Goal: Transaction & Acquisition: Purchase product/service

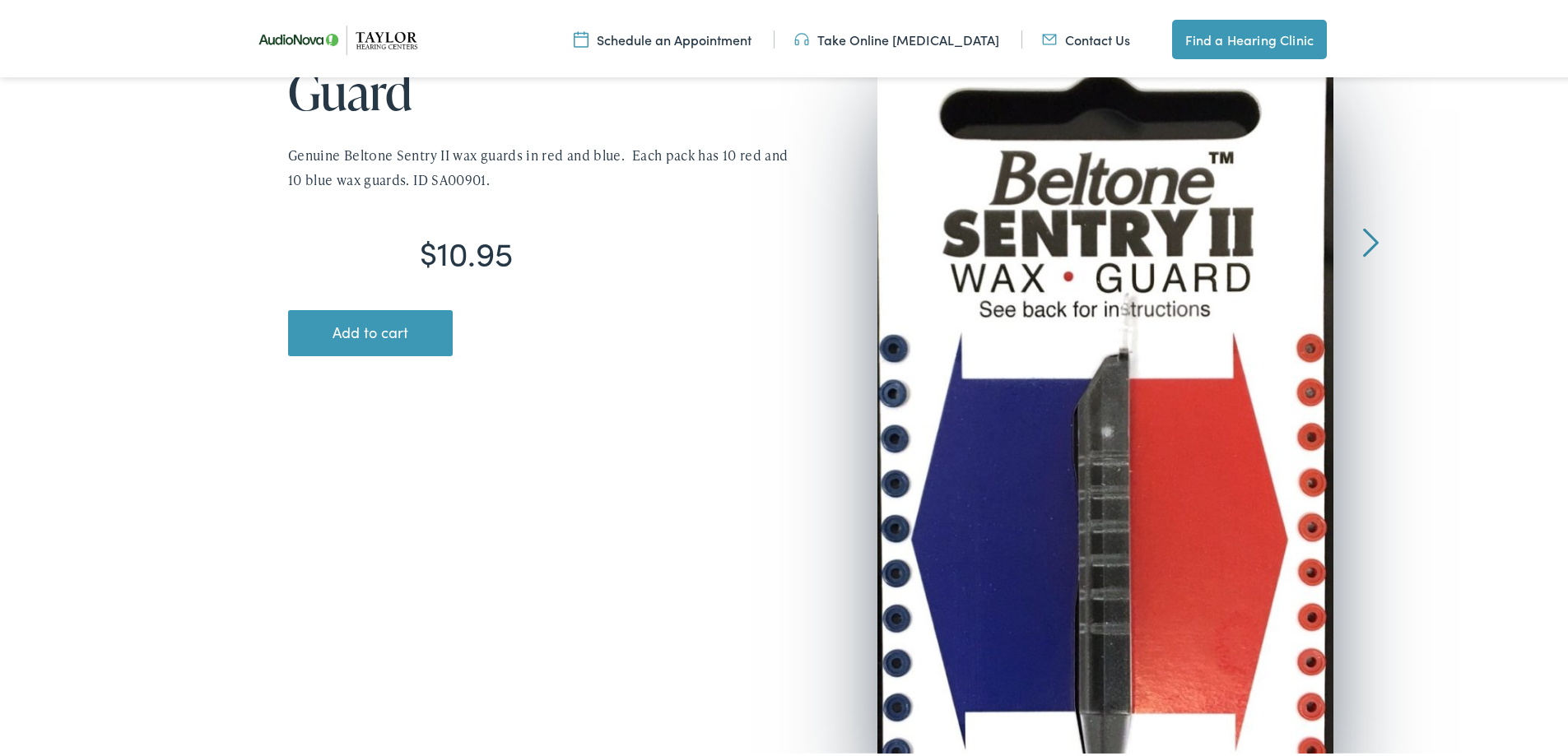
click at [415, 328] on button "Add to cart" at bounding box center [370, 330] width 165 height 46
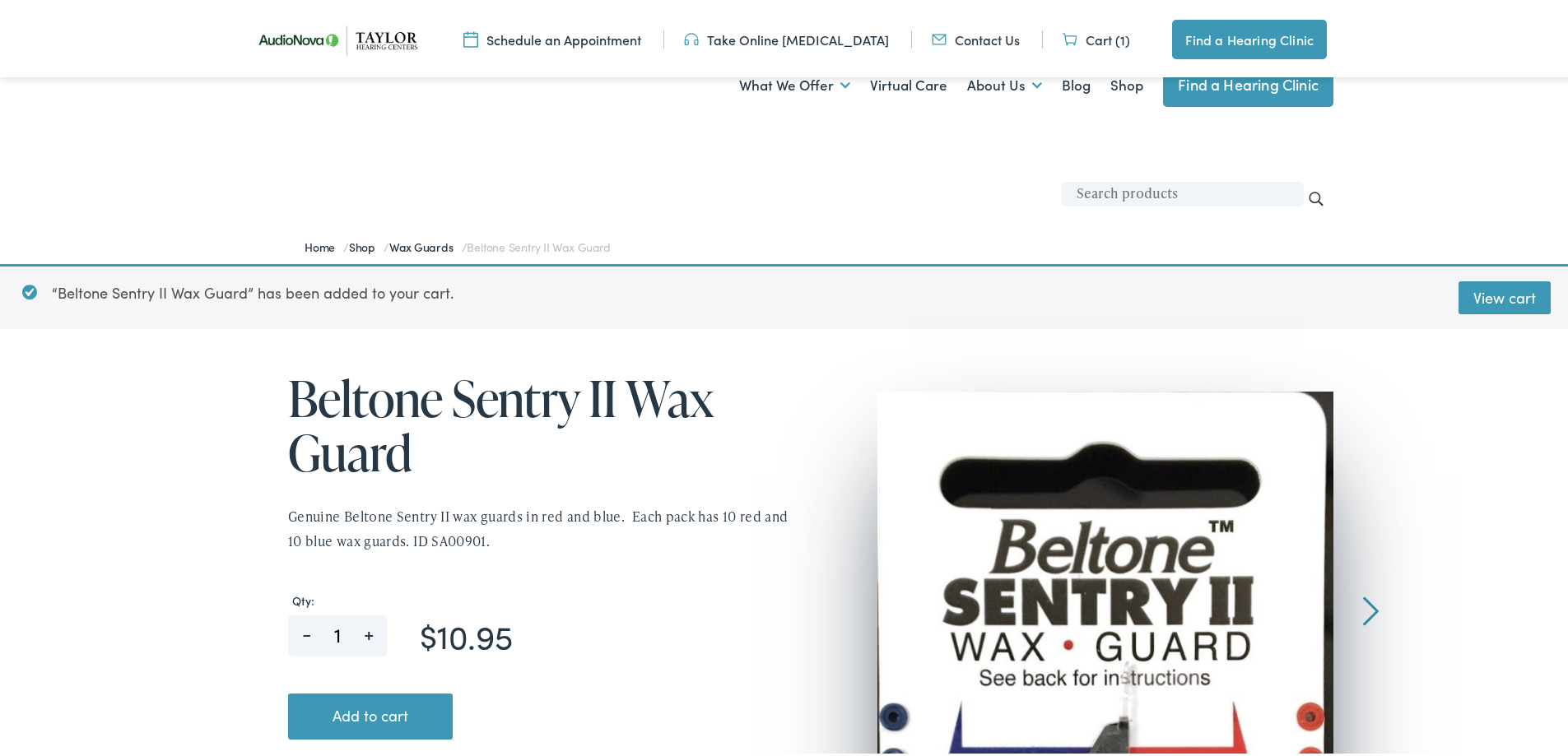
scroll to position [274, 0]
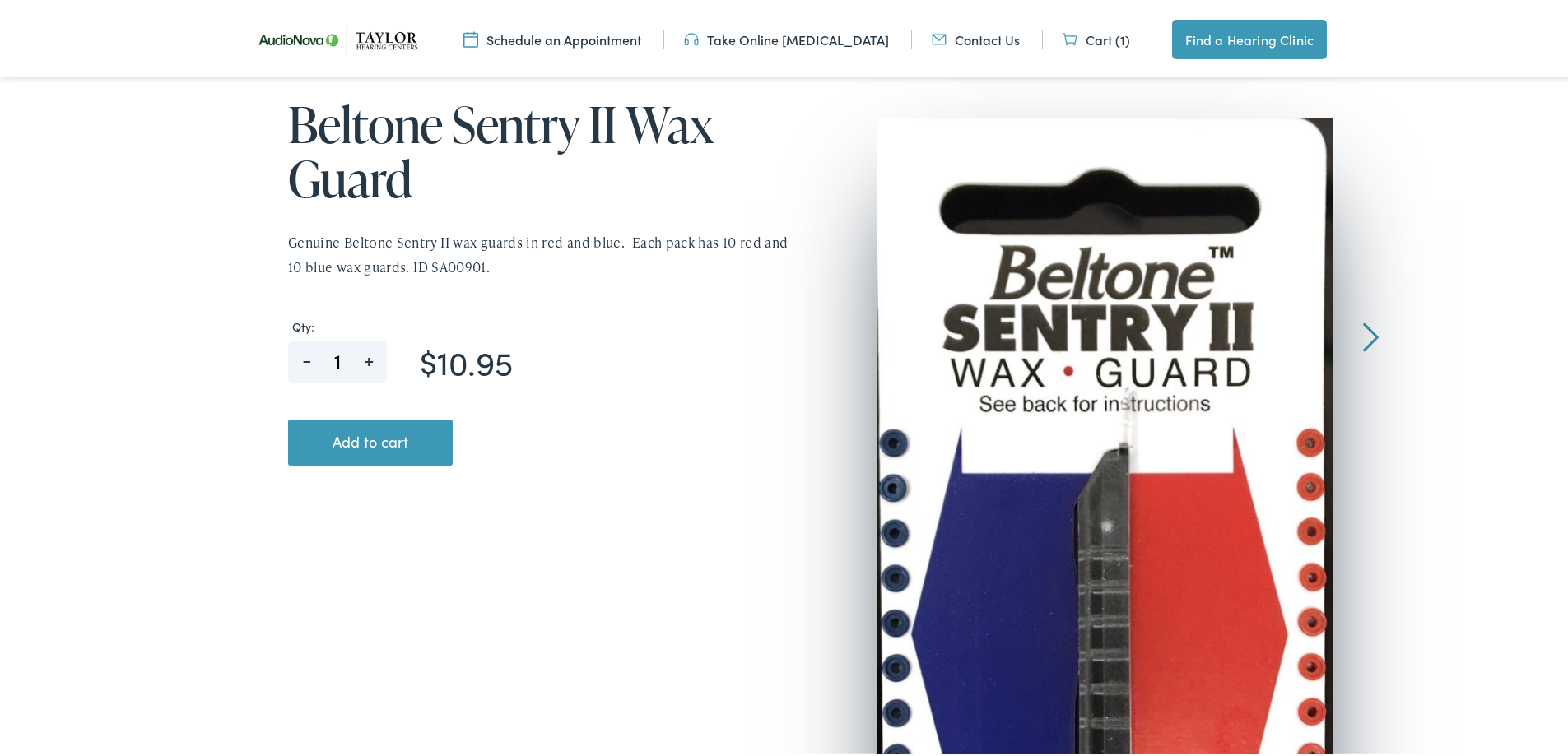
click at [361, 355] on span "+" at bounding box center [368, 351] width 37 height 25
type input "2"
click at [386, 432] on button "Add to cart" at bounding box center [370, 439] width 165 height 46
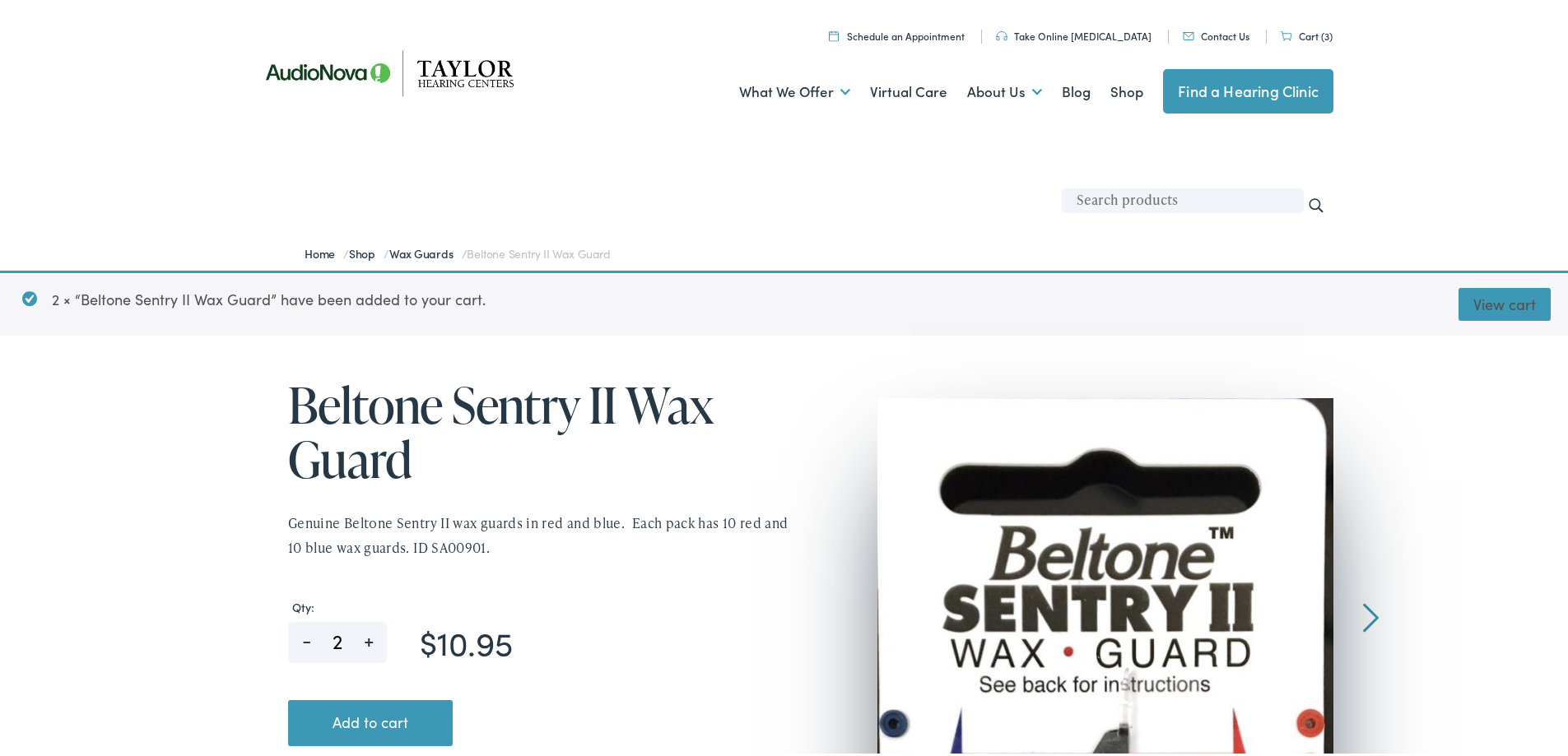
click at [1458, 304] on link "View cart" at bounding box center [1504, 301] width 92 height 33
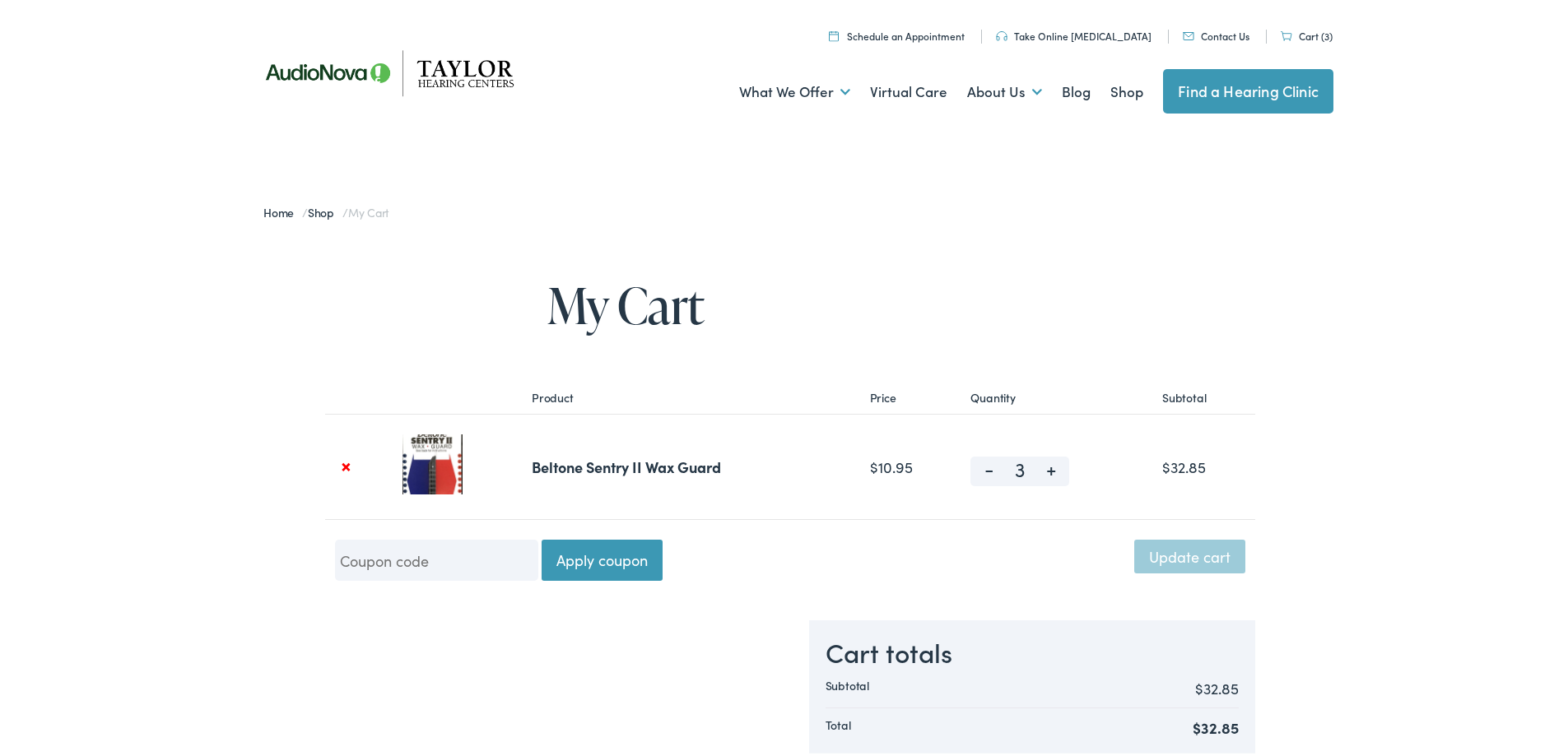
click at [981, 468] on span "-" at bounding box center [989, 463] width 37 height 19
type input "2"
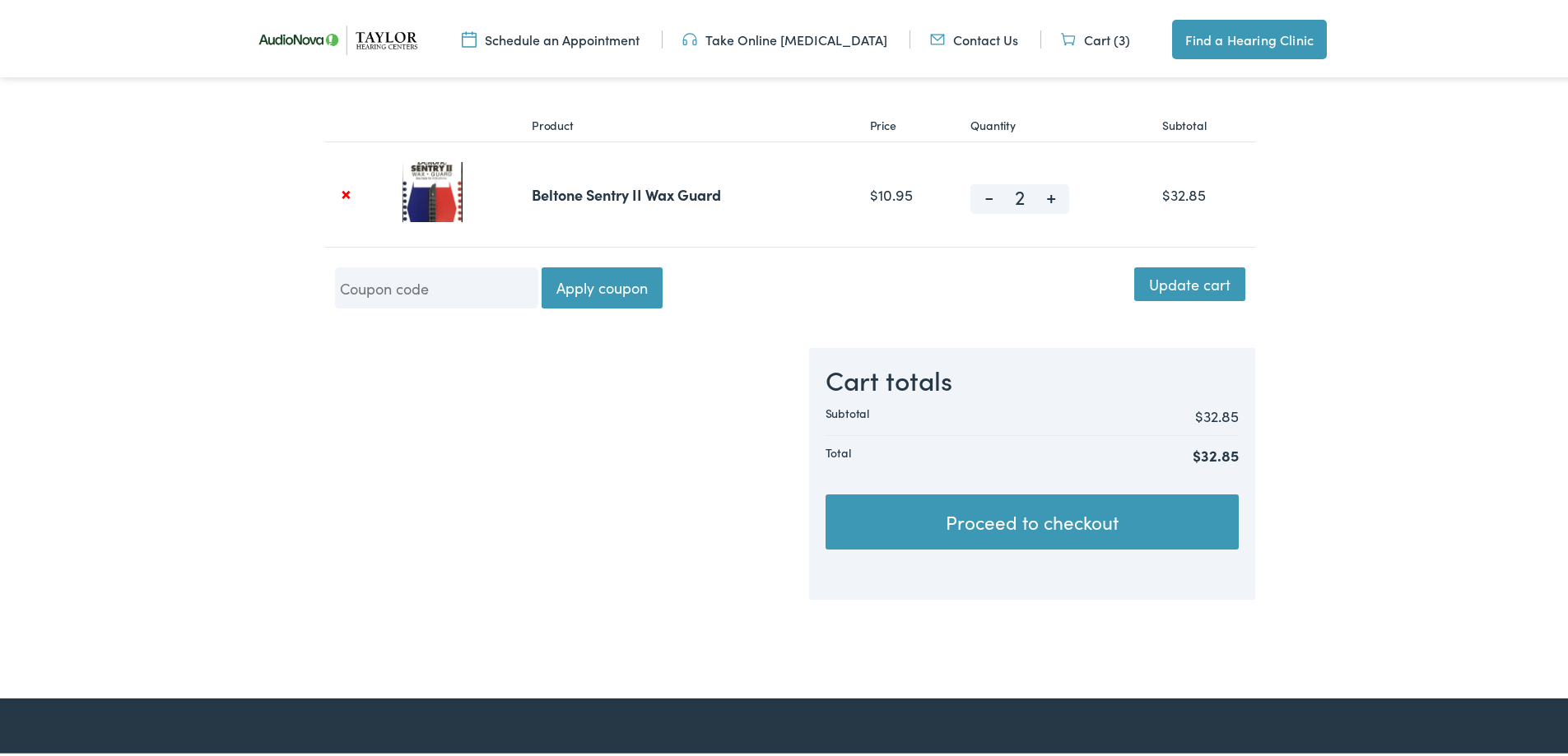
scroll to position [274, 0]
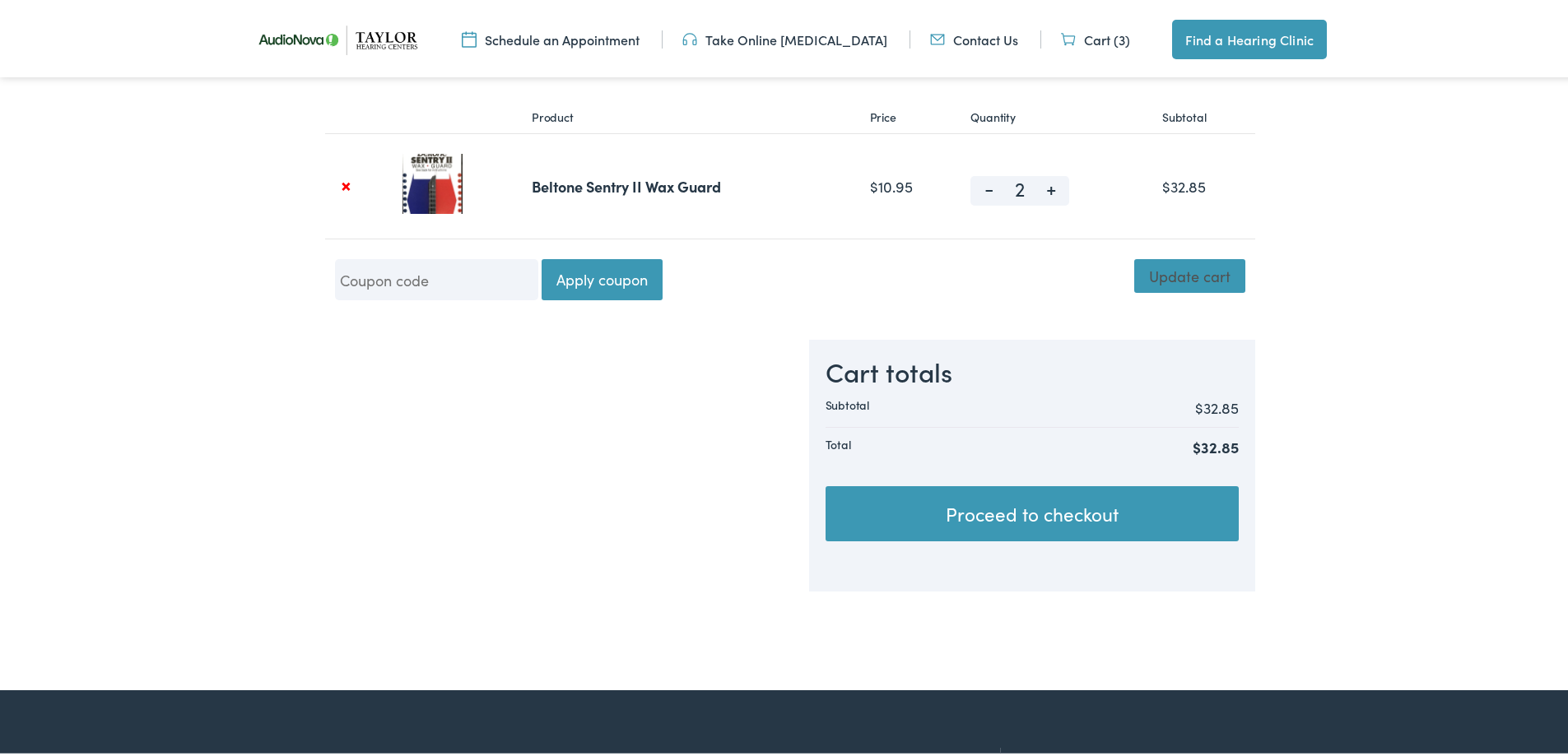
click at [1175, 274] on button "Update cart" at bounding box center [1189, 271] width 111 height 33
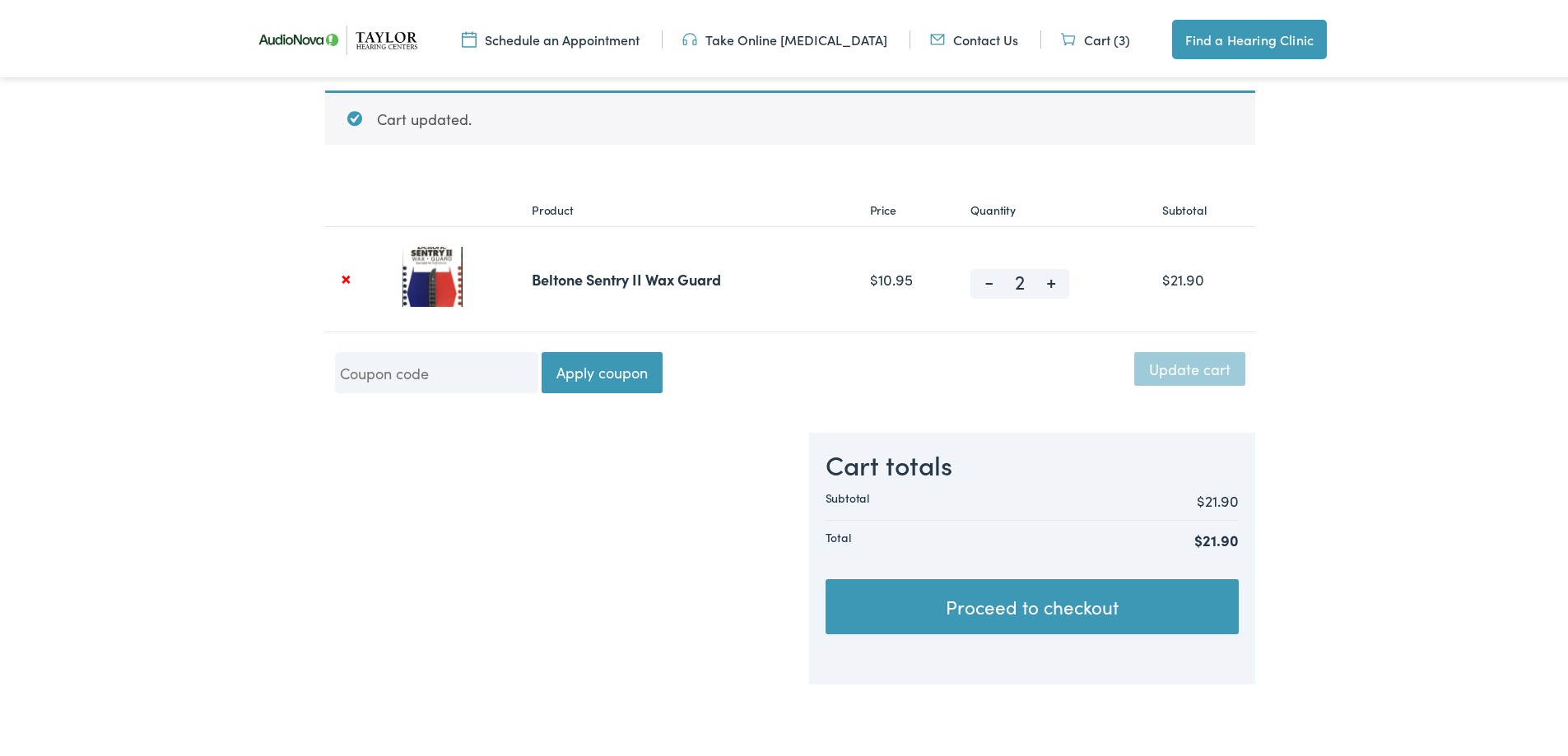
scroll to position [289, 0]
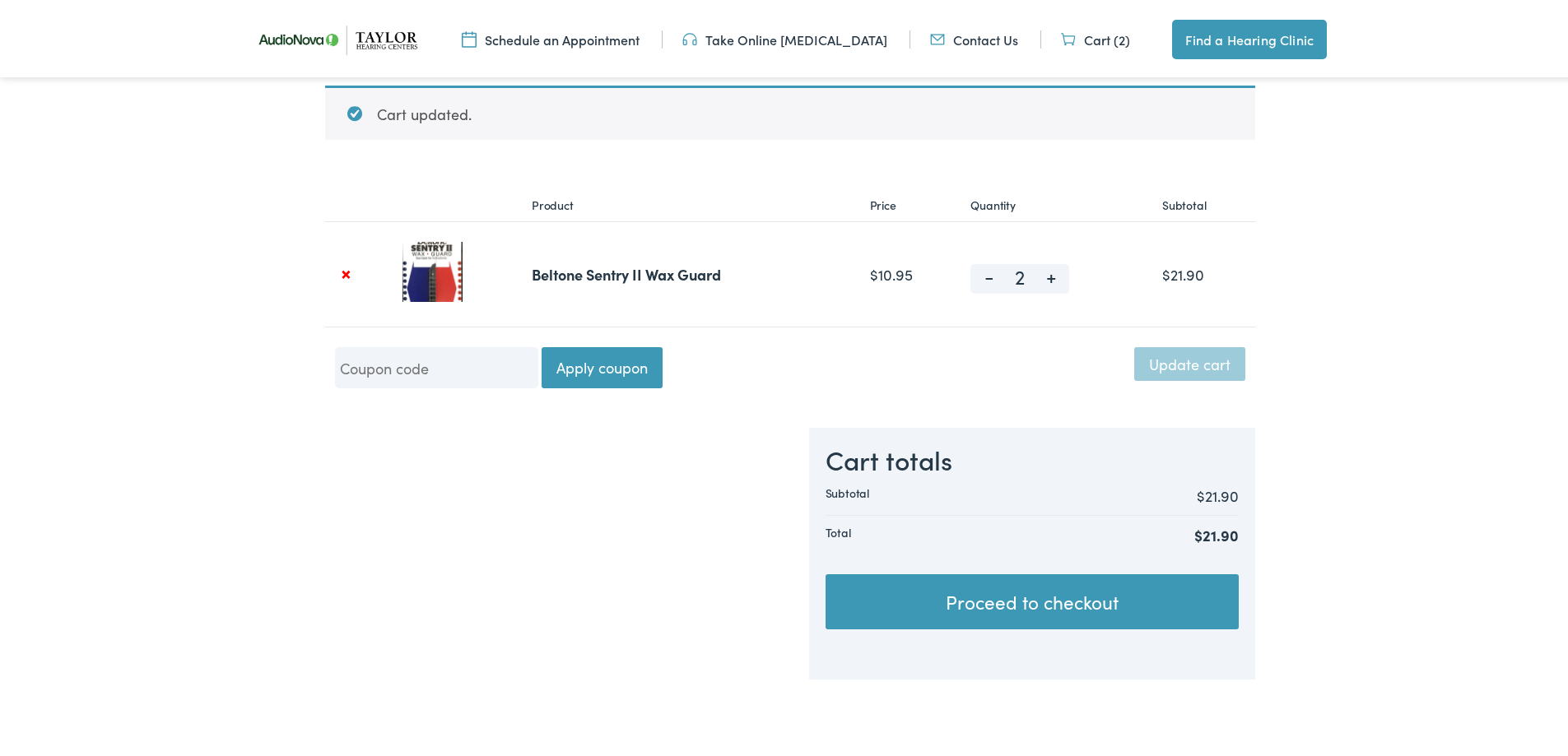
click at [1018, 597] on link "Proceed to checkout" at bounding box center [1032, 599] width 413 height 56
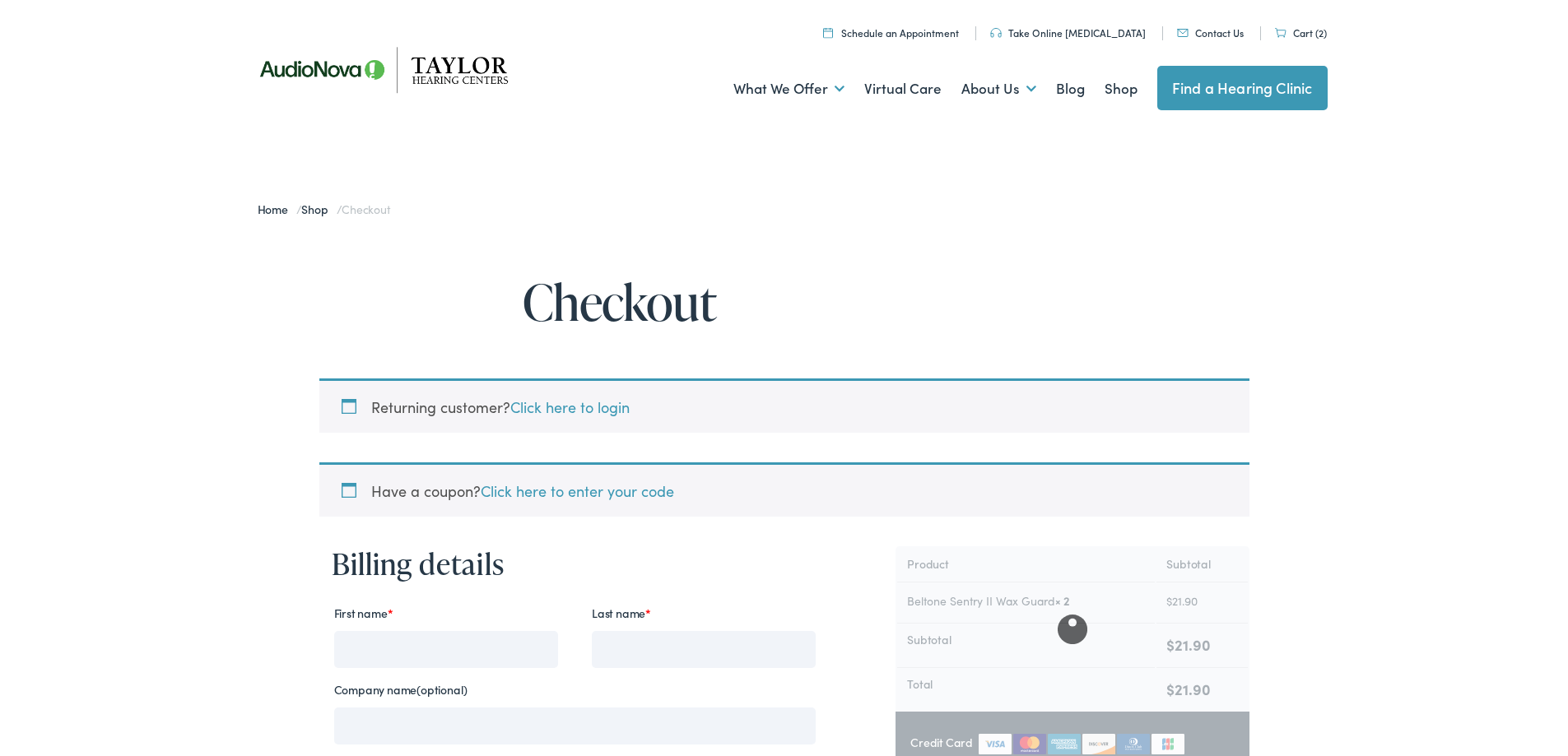
select select "TN"
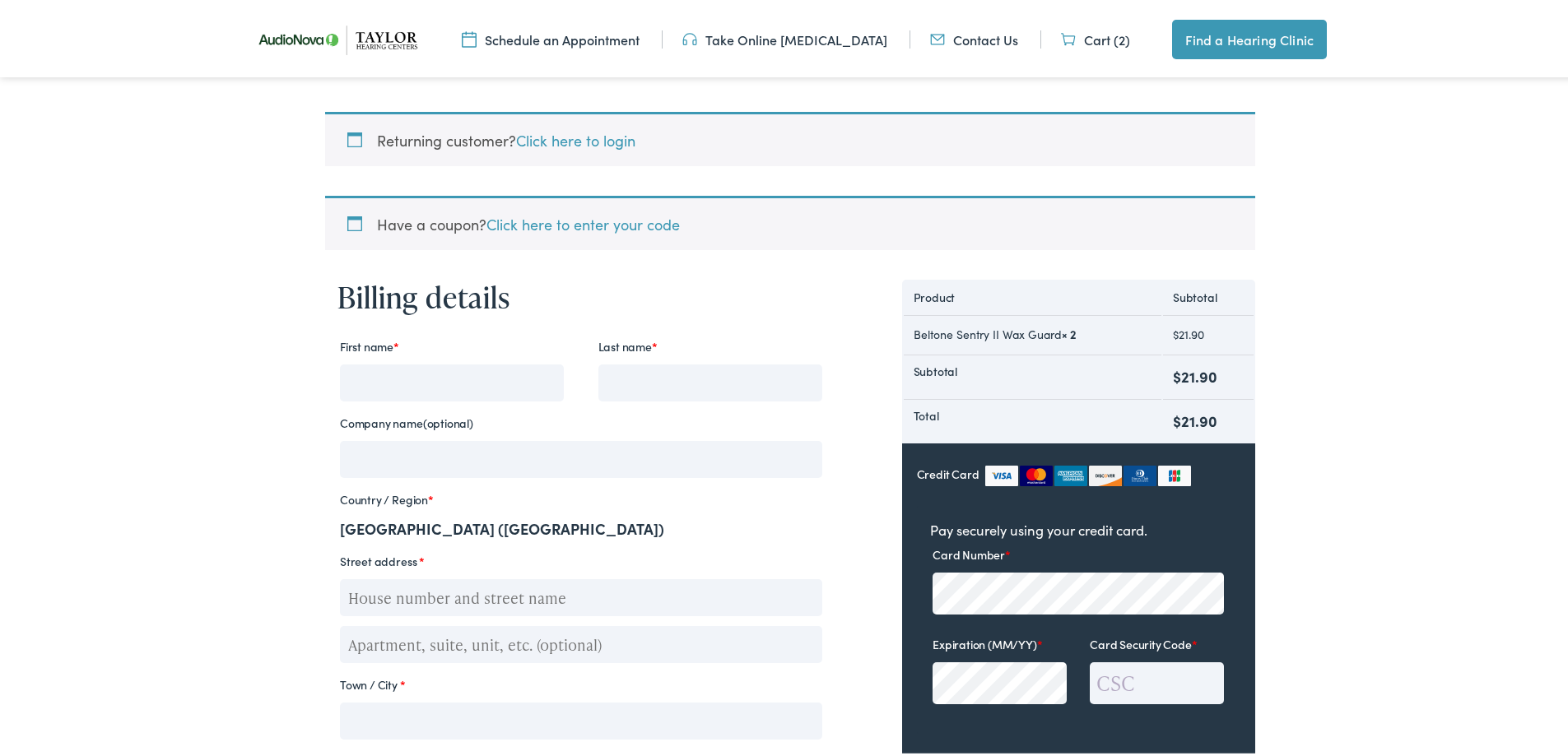
scroll to position [274, 0]
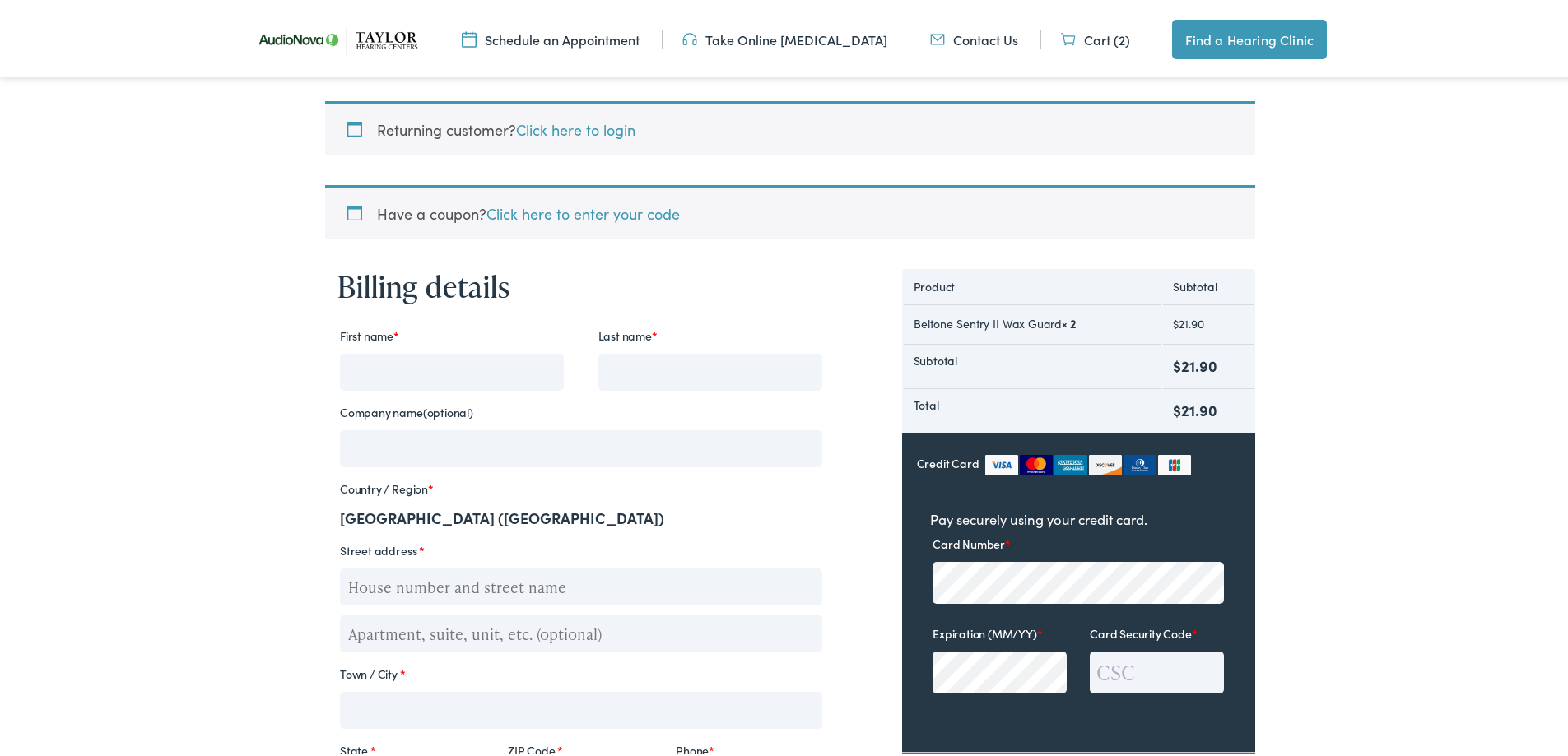
click at [409, 366] on input "First name *" at bounding box center [452, 369] width 224 height 37
type input "Richard"
type input "Vallejos"
type input "18140 Seaforth St"
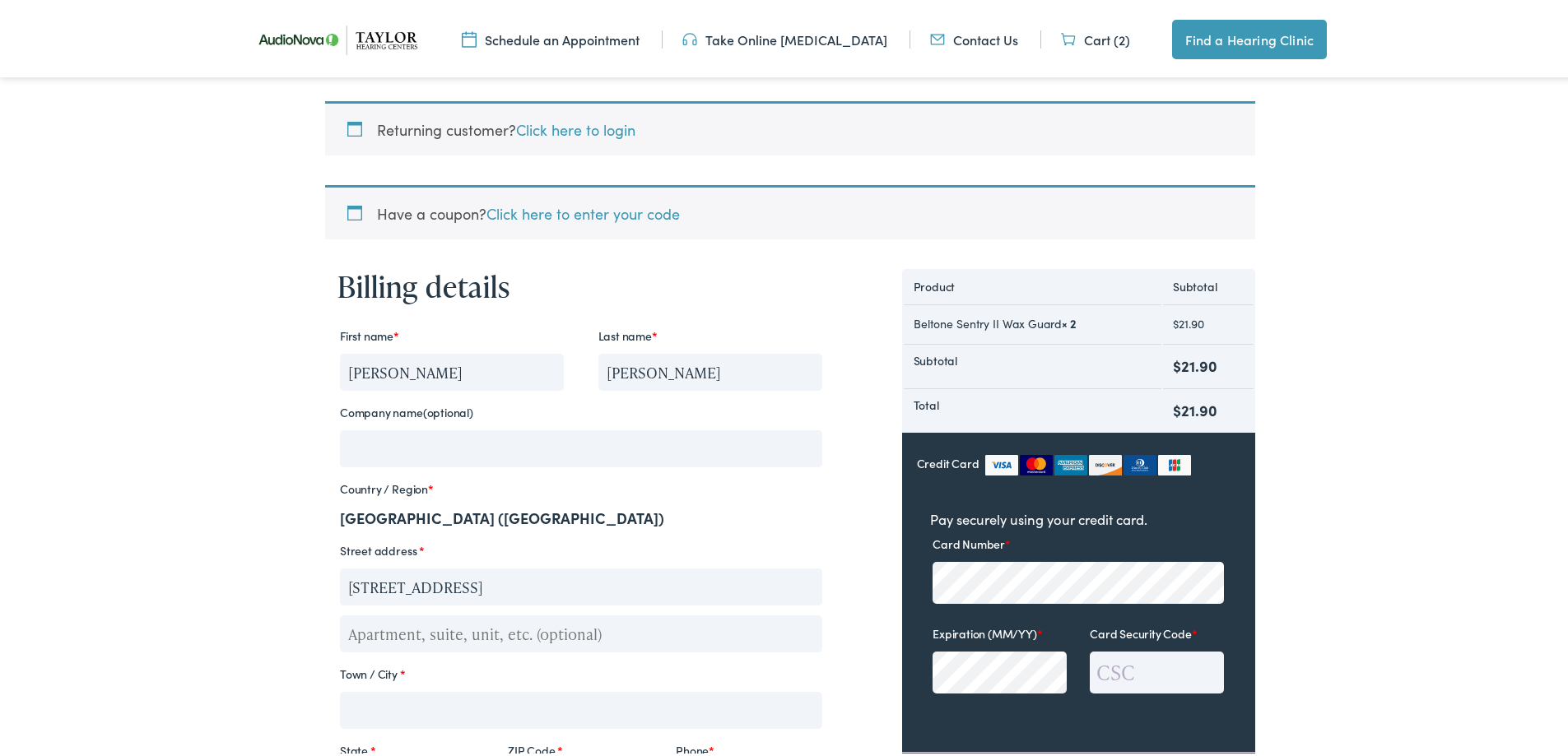
type input "Hesperia"
select select "CA"
type input "92345-7439"
type input "9099198010"
type input "BPOING@GMAIL.COM"
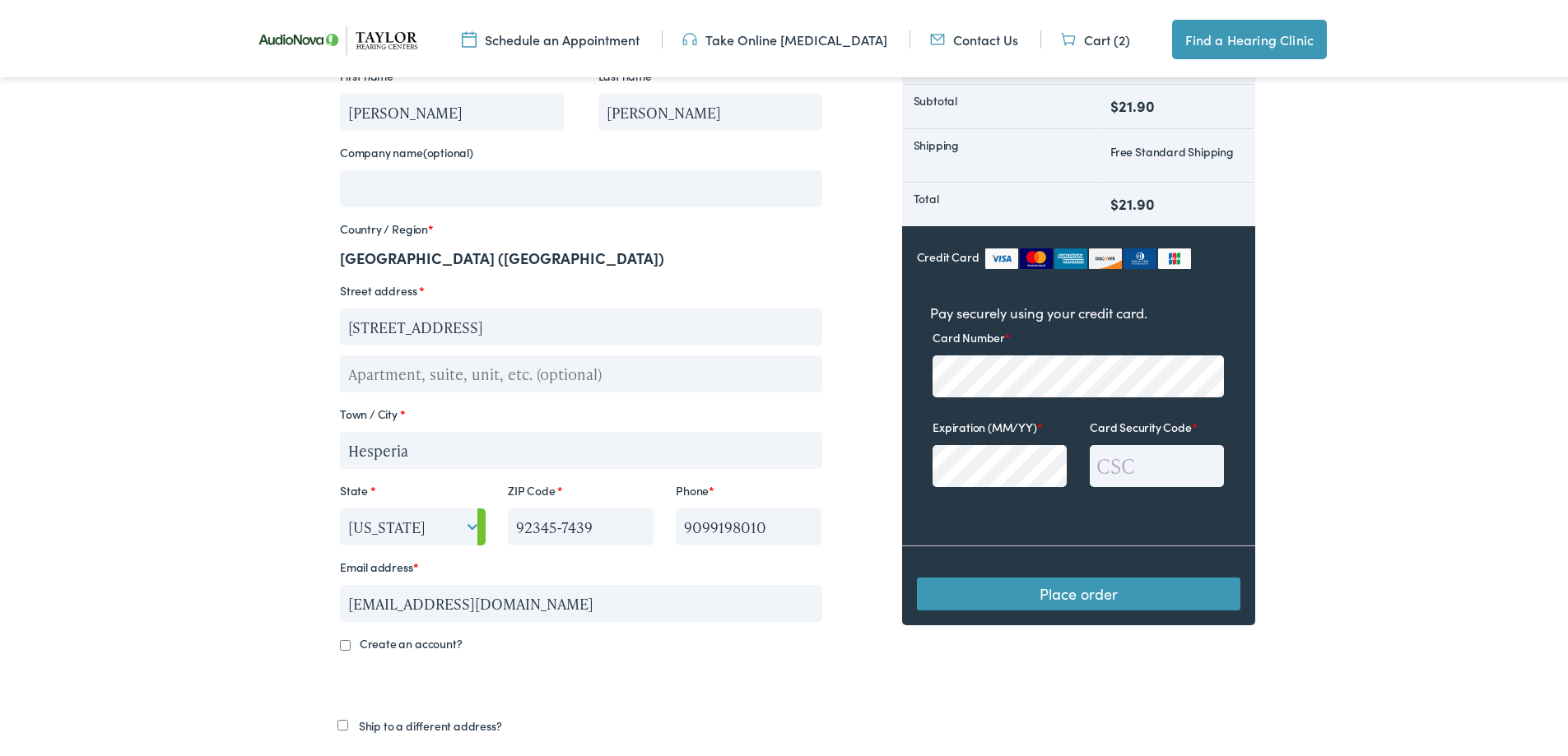
scroll to position [549, 0]
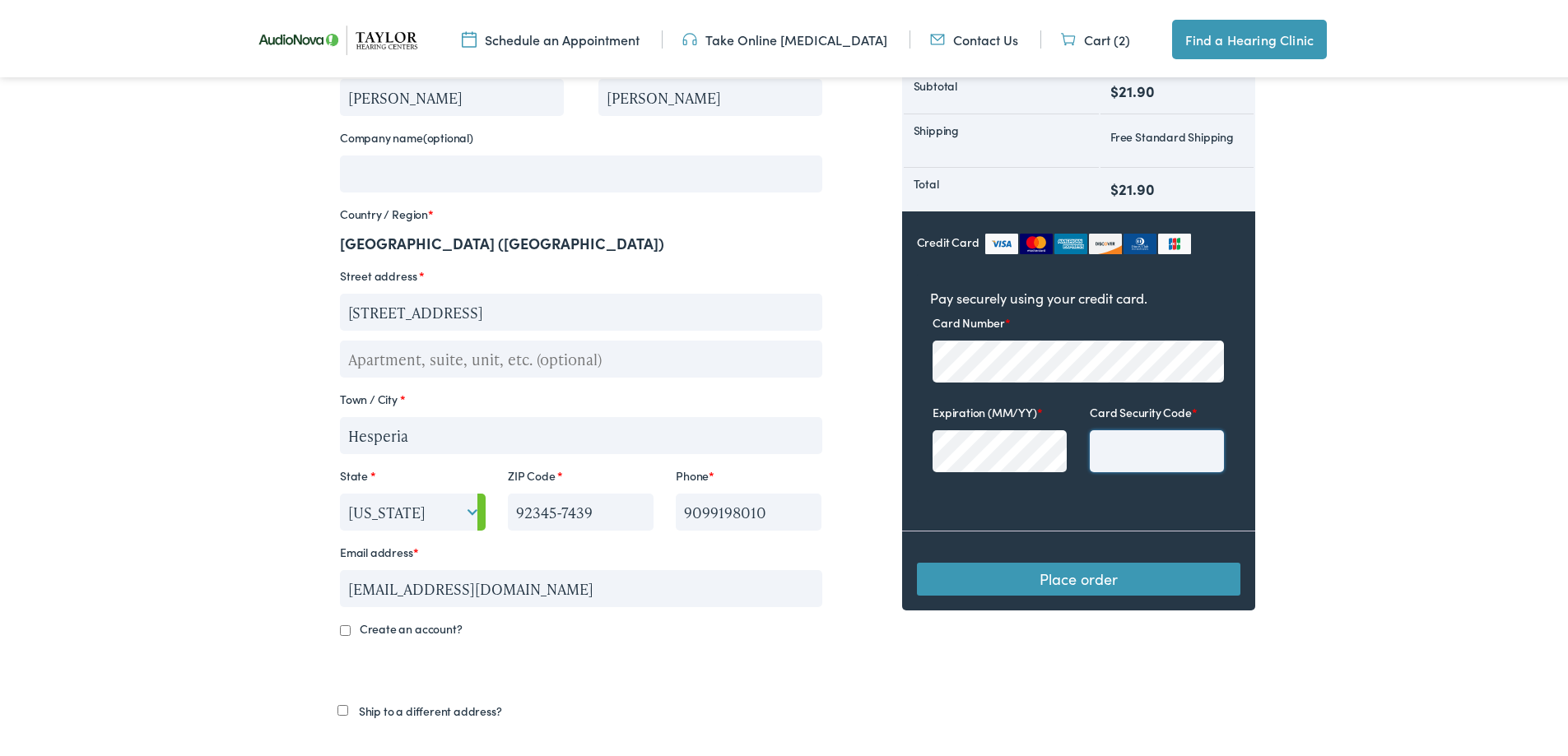
click at [1117, 442] on input "Card Security Code *" at bounding box center [1157, 448] width 135 height 42
type input "328"
click at [1103, 571] on button "Place order" at bounding box center [1079, 575] width 323 height 33
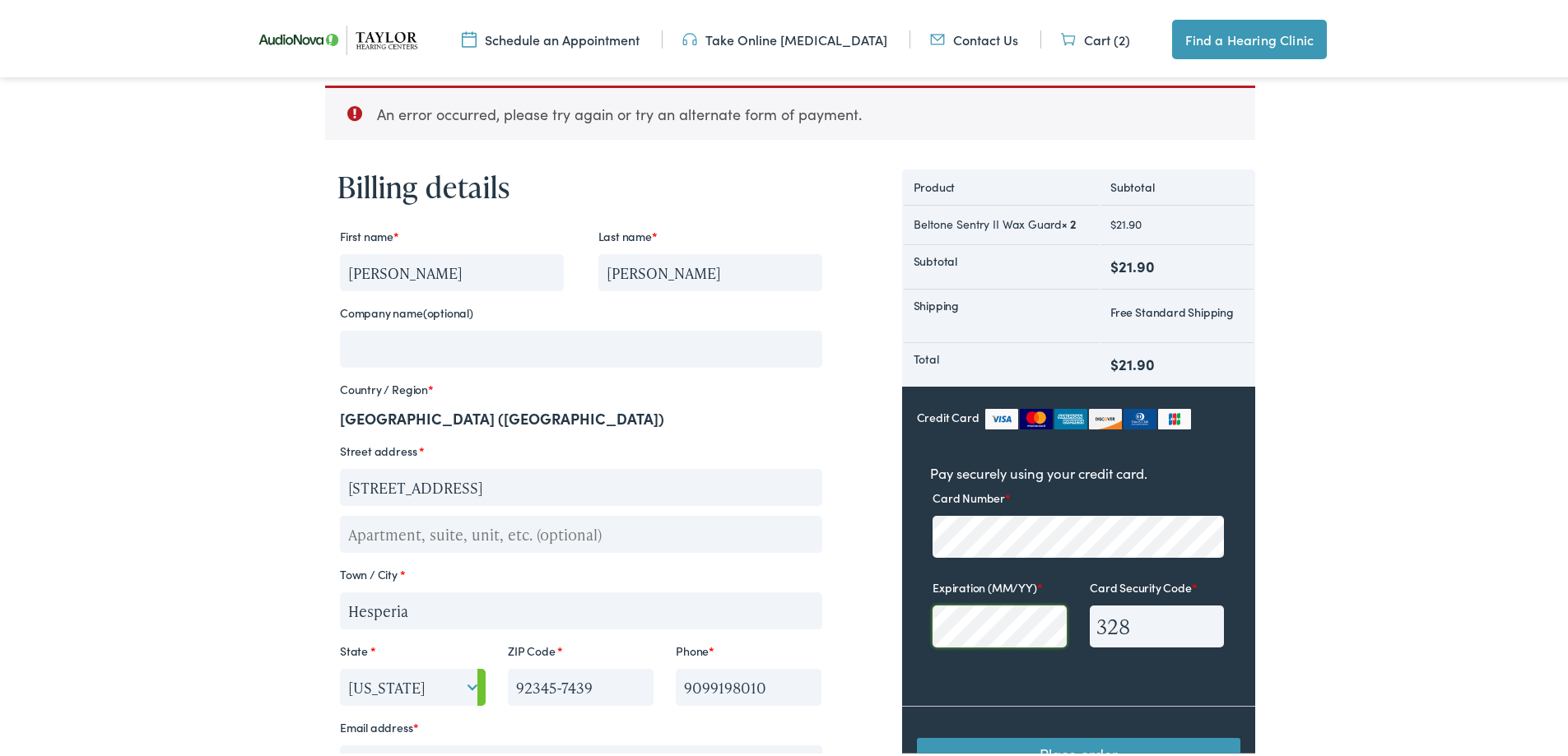
scroll to position [731, 0]
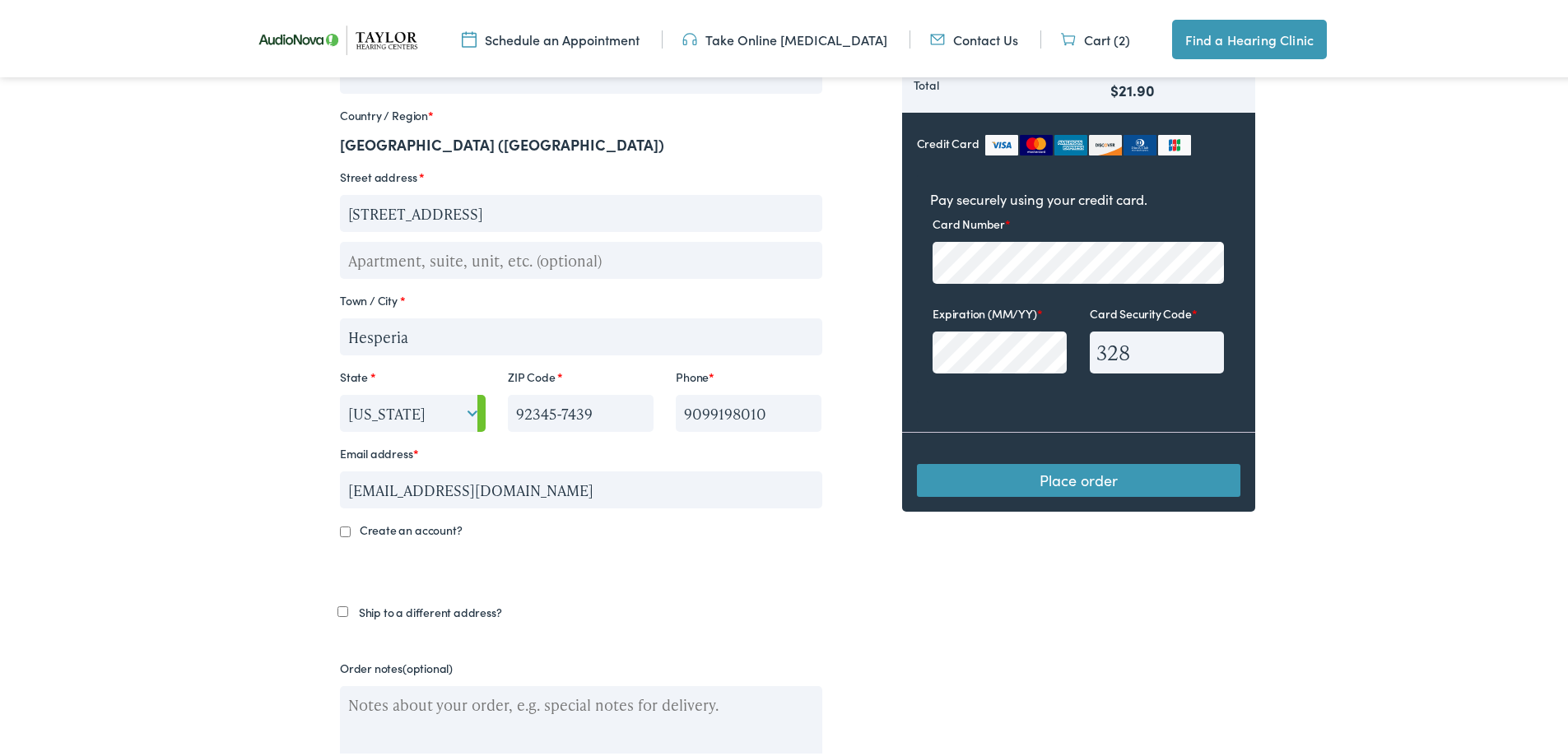
click at [1076, 479] on button "Place order" at bounding box center [1079, 477] width 323 height 33
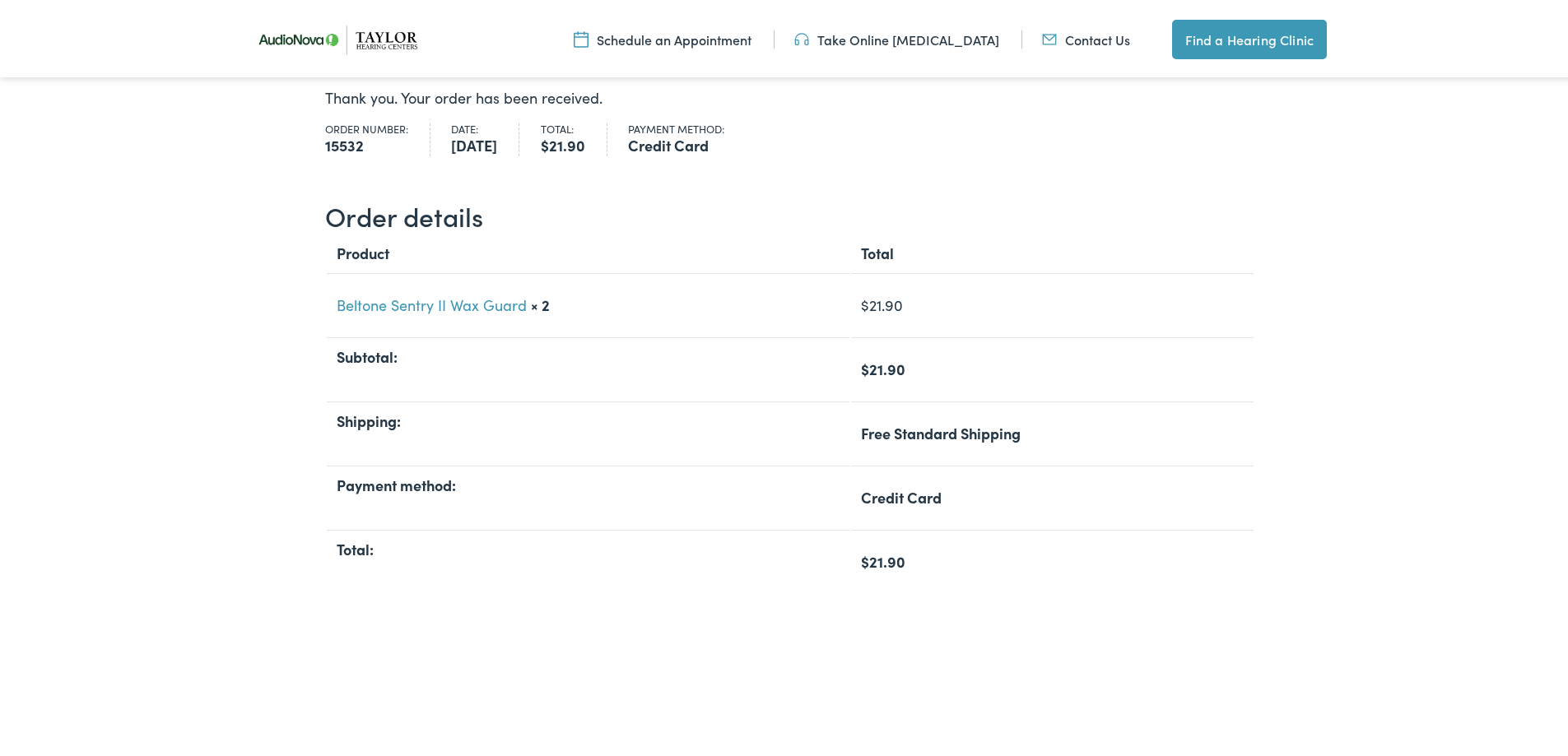
scroll to position [274, 0]
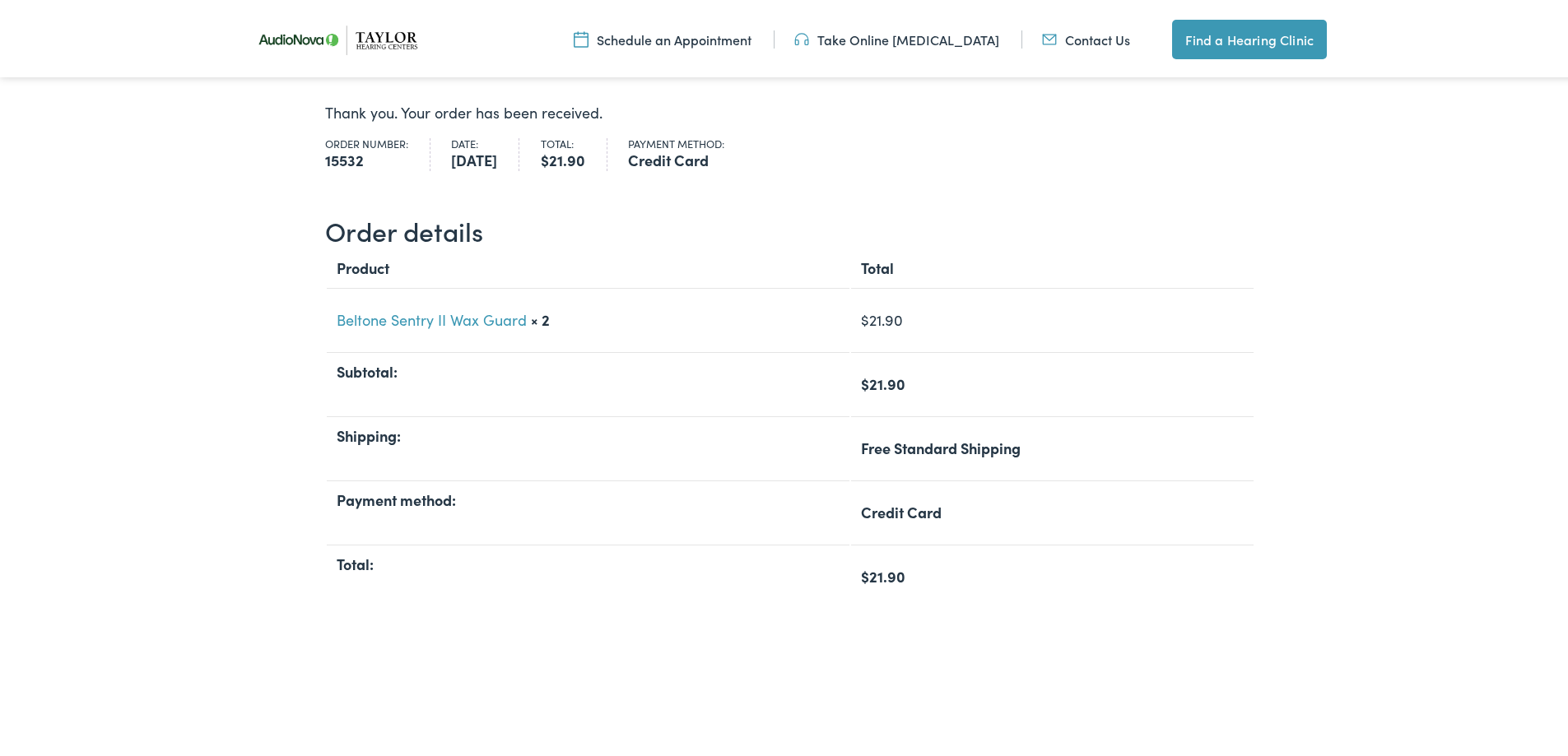
click at [387, 25] on img at bounding box center [342, 36] width 190 height 67
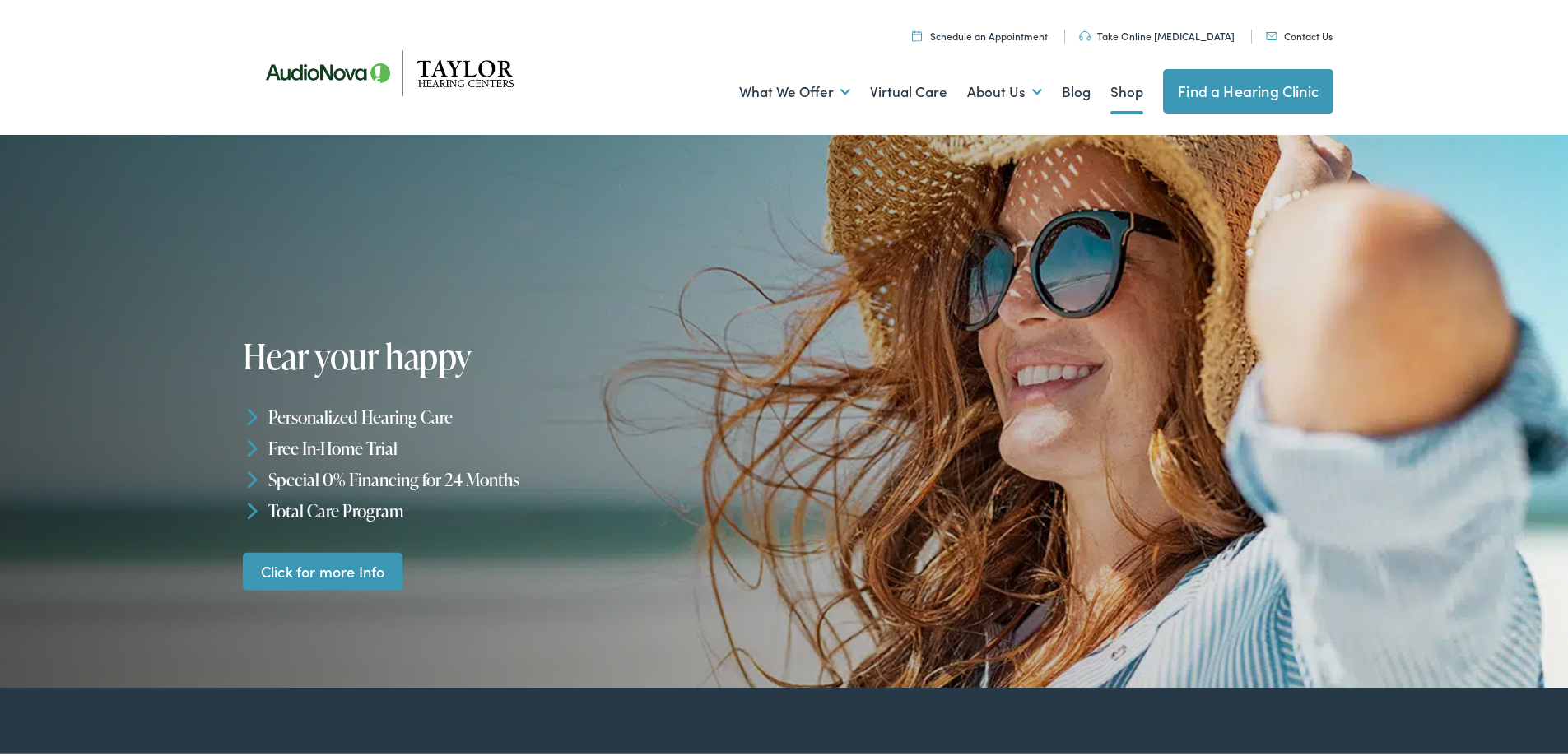
click at [1110, 79] on link "Shop" at bounding box center [1126, 89] width 33 height 61
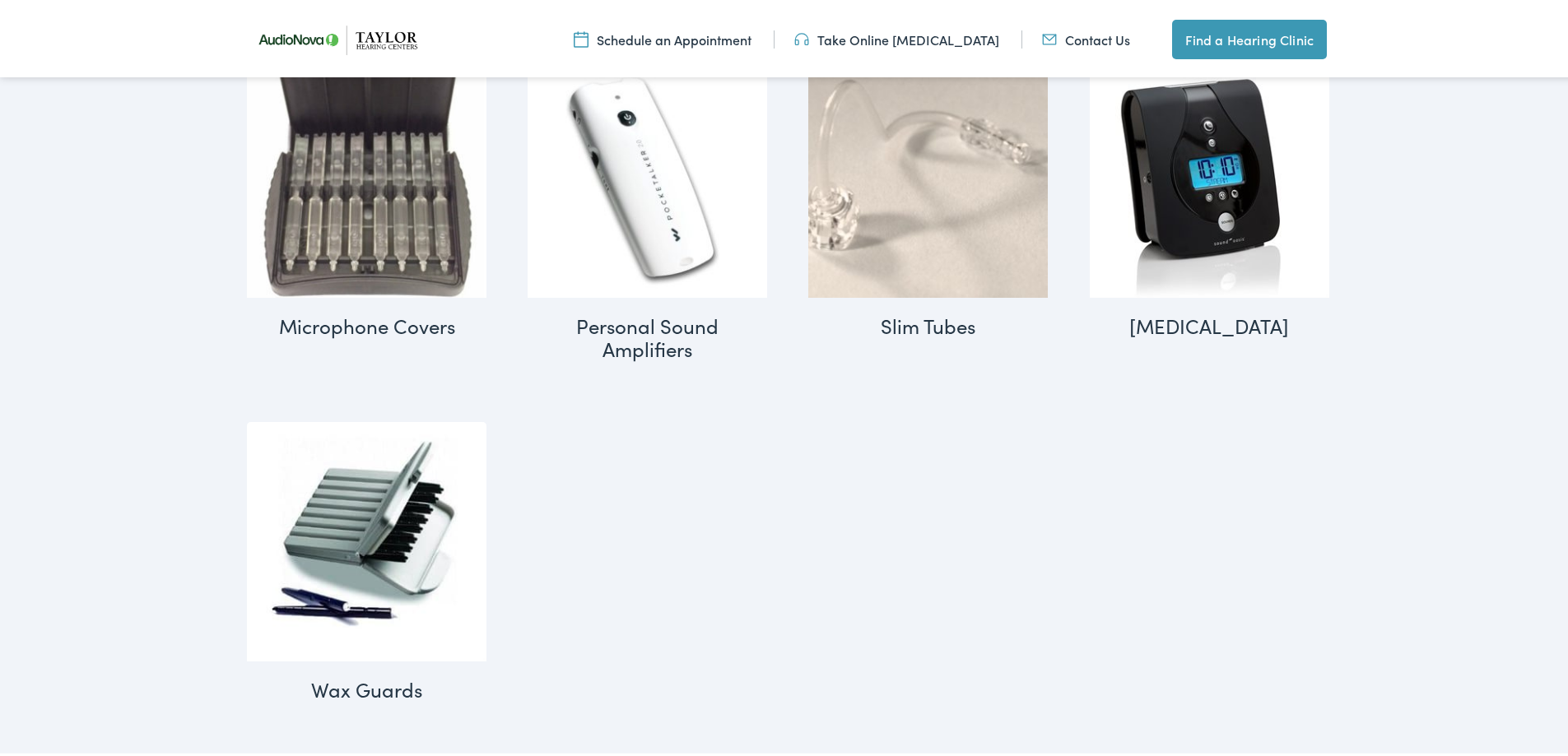
scroll to position [2194, 0]
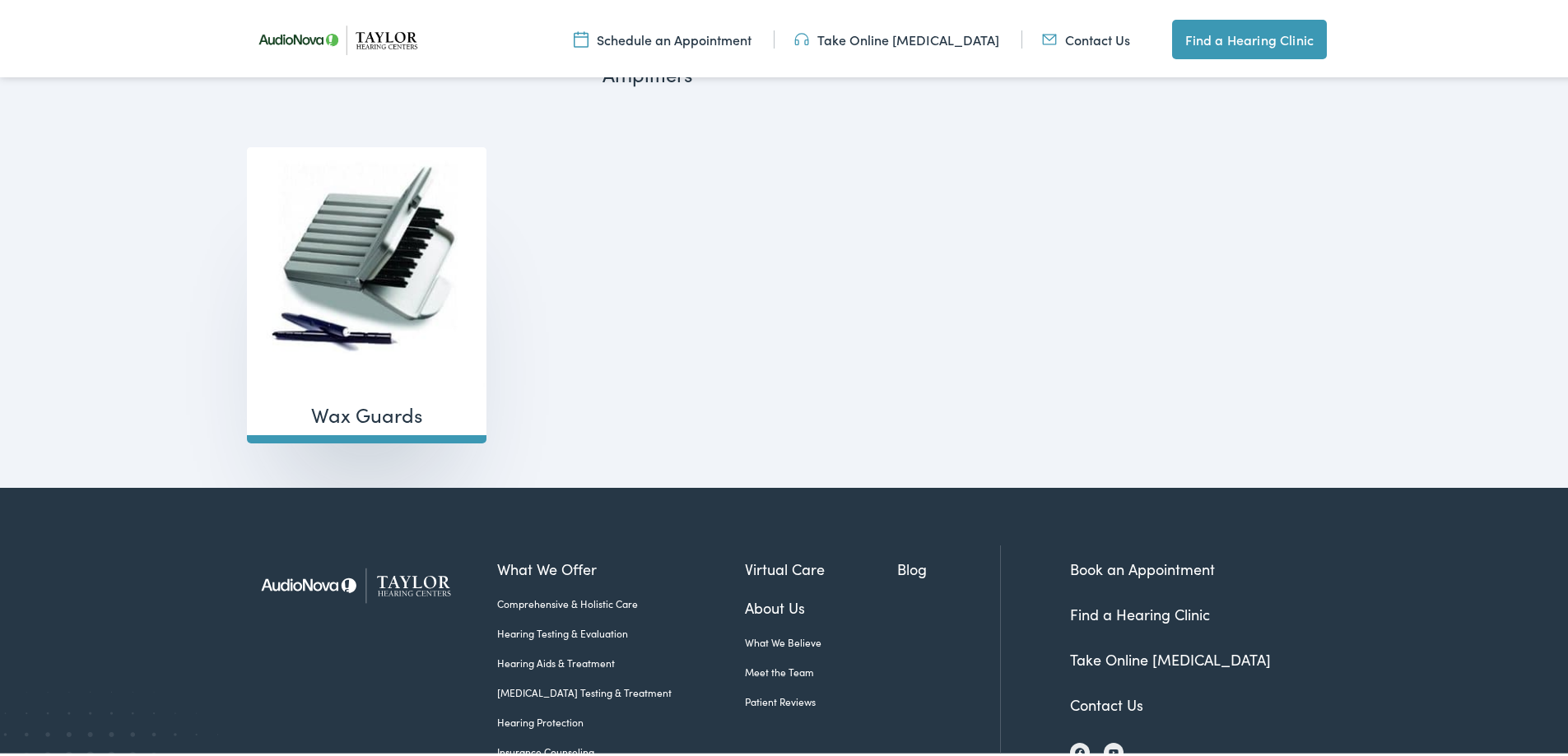
click at [426, 253] on img "Visit product category Wax Guards" at bounding box center [366, 263] width 239 height 239
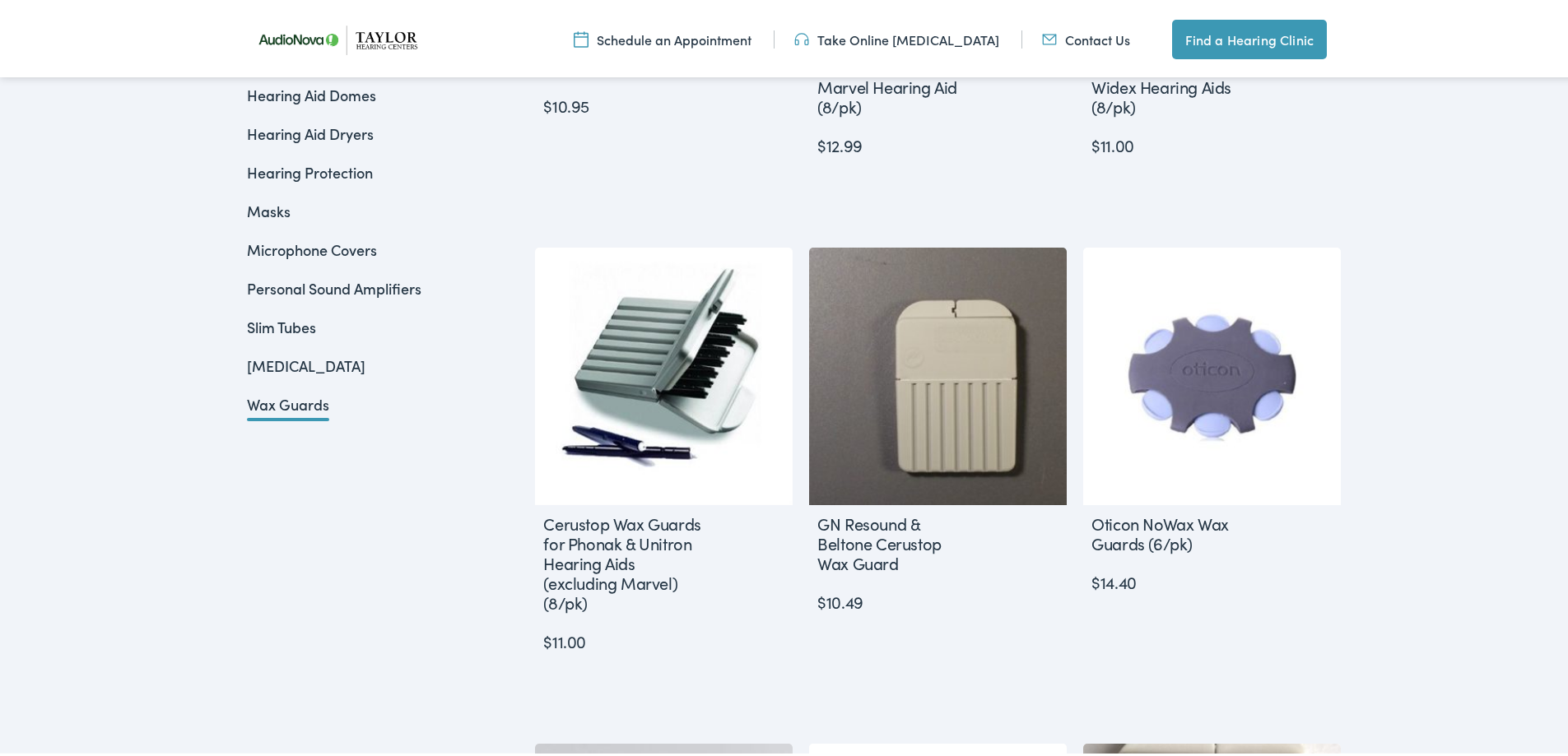
scroll to position [272, 0]
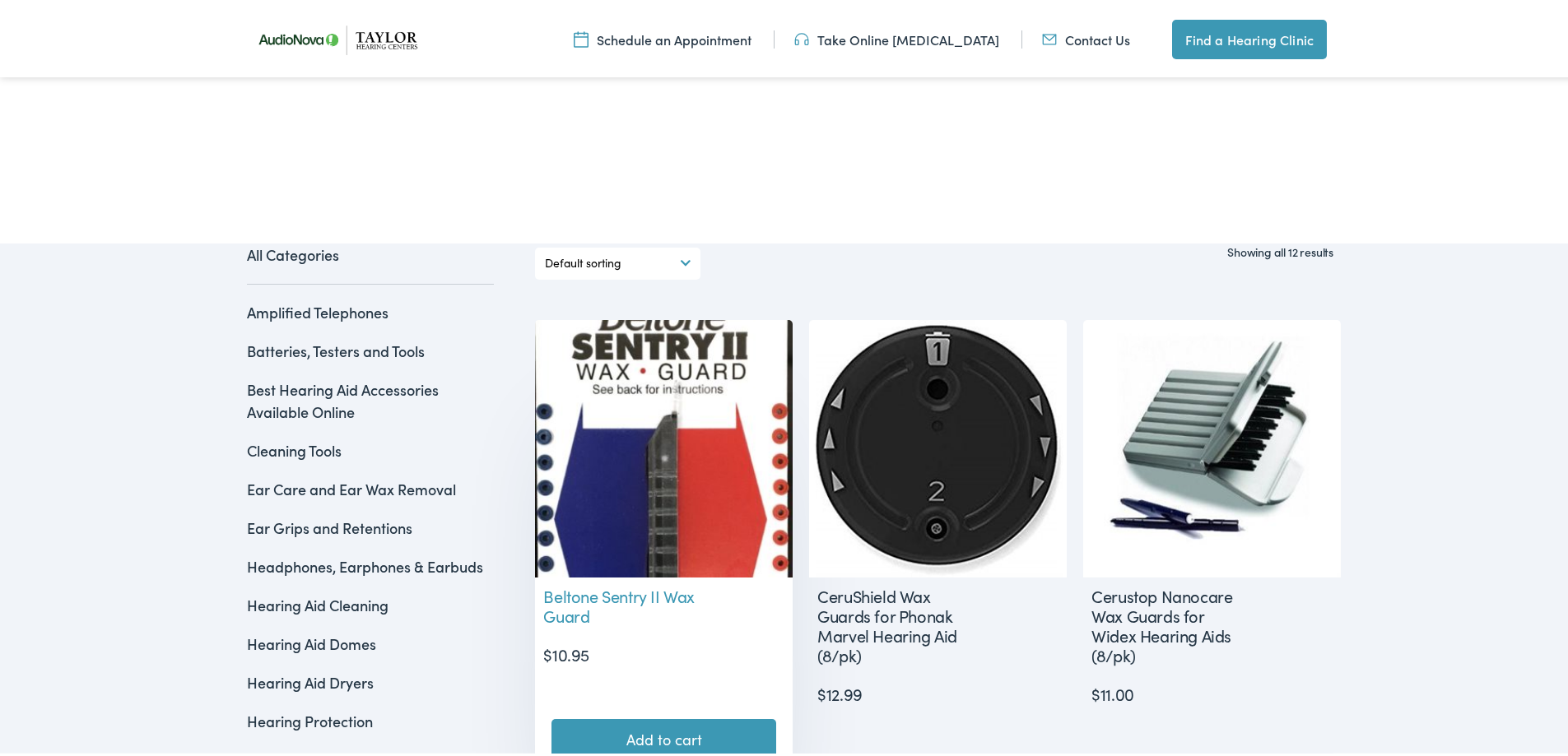
click at [646, 414] on img at bounding box center [663, 445] width 257 height 257
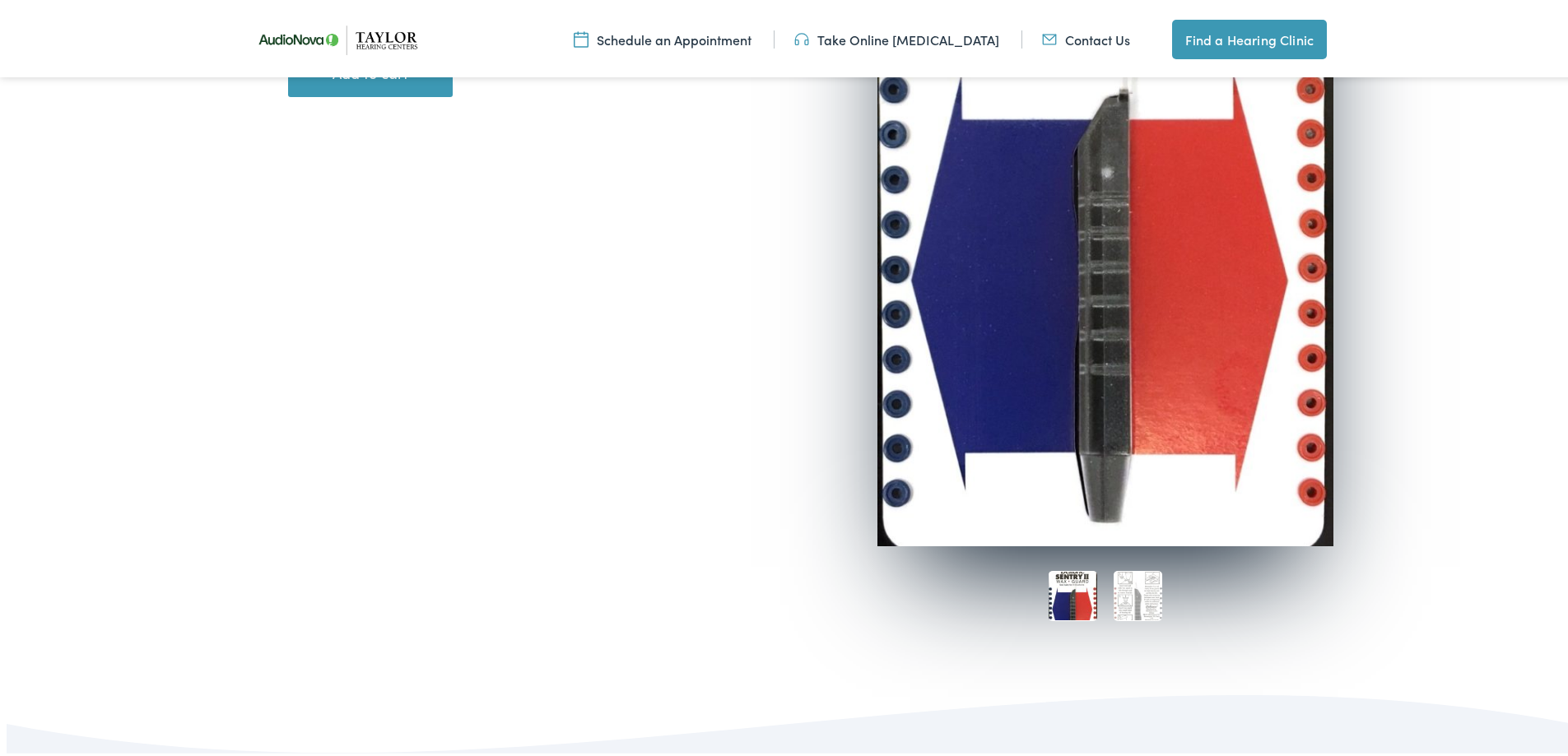
scroll to position [549, 0]
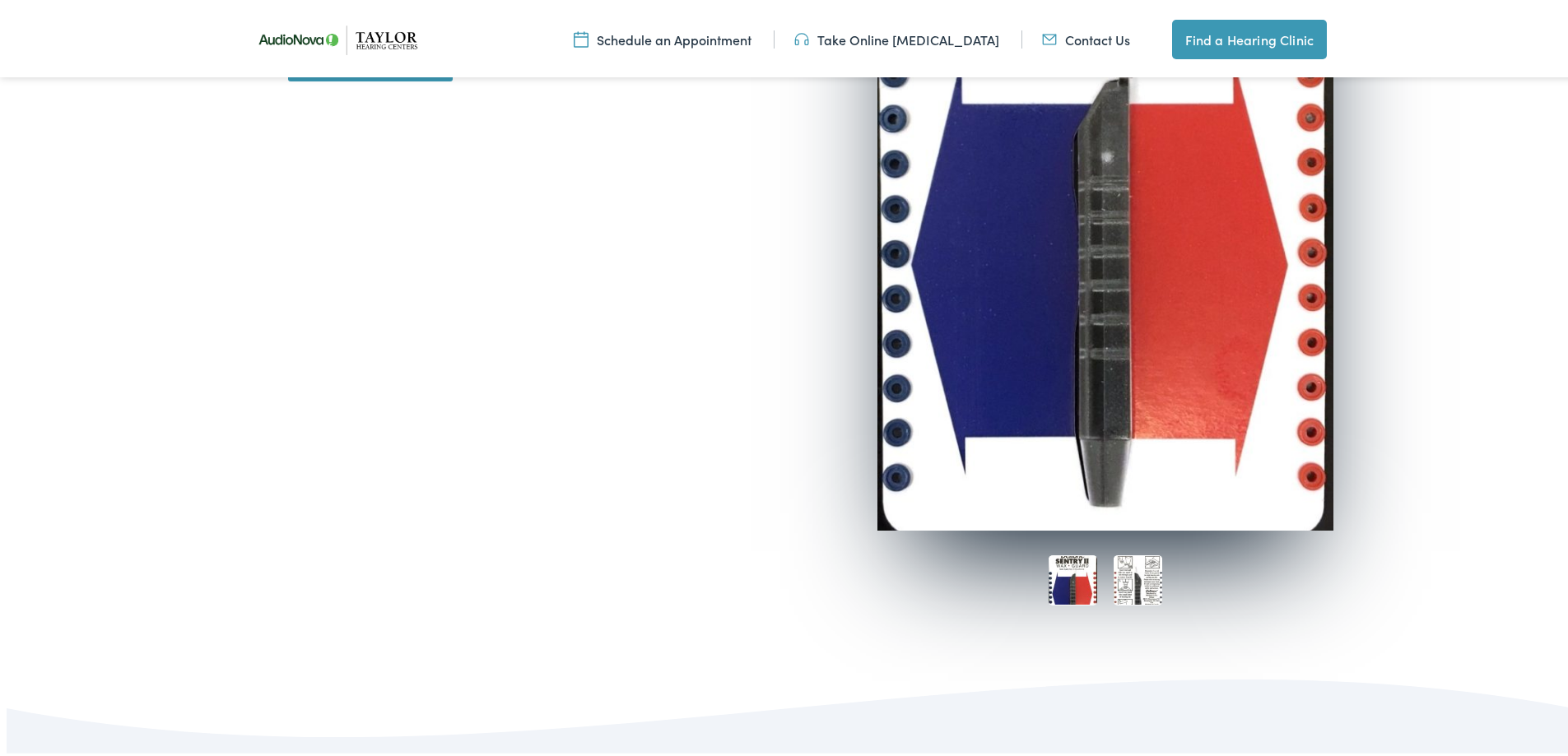
click at [1136, 578] on img at bounding box center [1137, 577] width 48 height 50
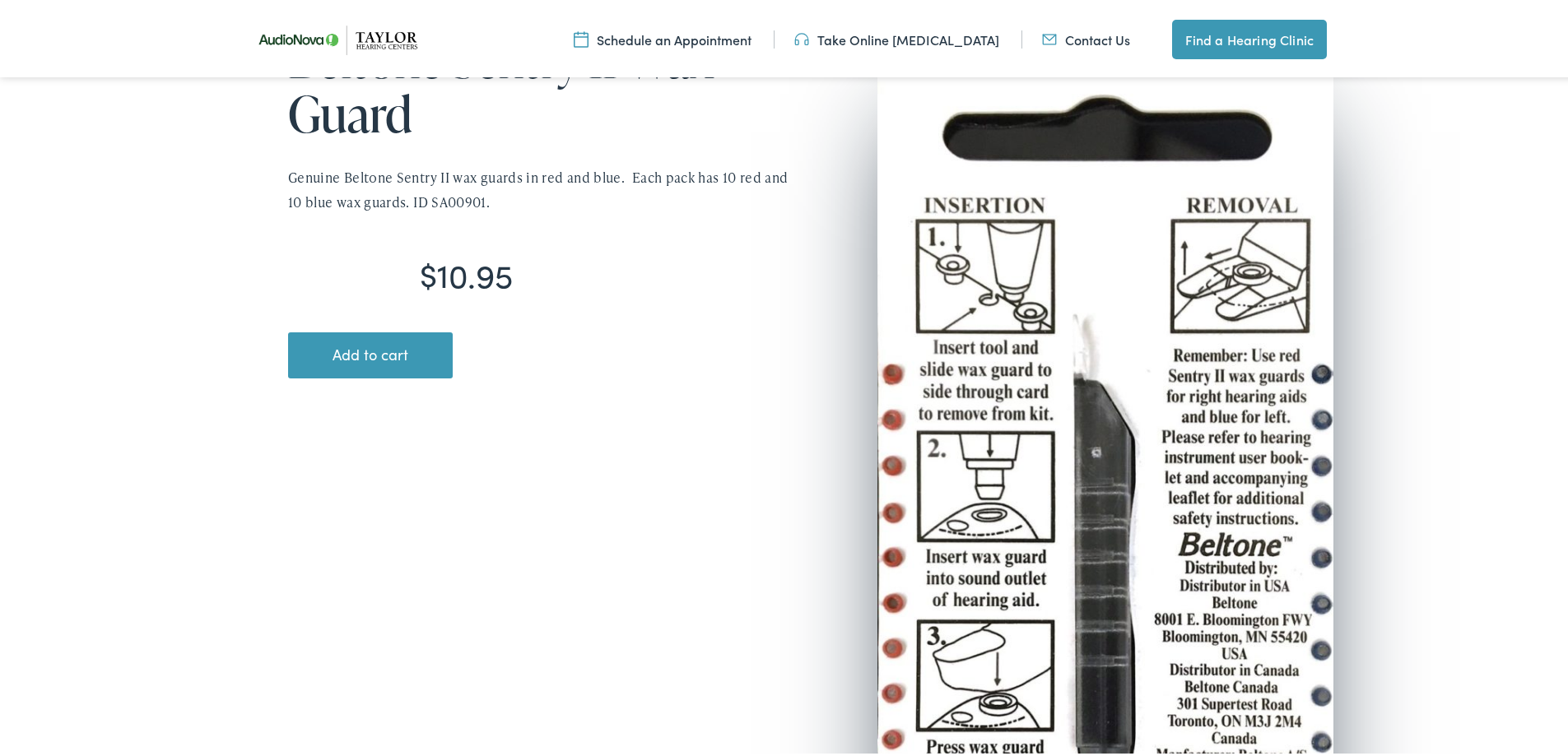
scroll to position [0, 0]
